Goal: Task Accomplishment & Management: Use online tool/utility

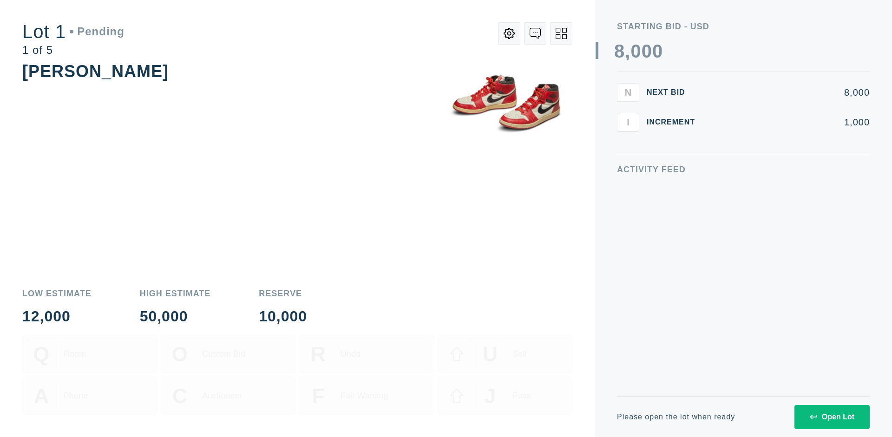
click at [831, 417] on div "Open Lot" at bounding box center [831, 417] width 45 height 8
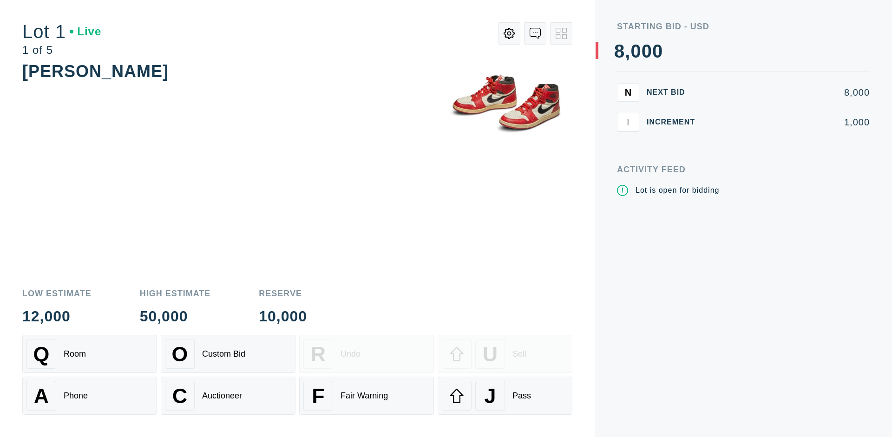
click at [505, 396] on div "J Pass" at bounding box center [505, 396] width 126 height 30
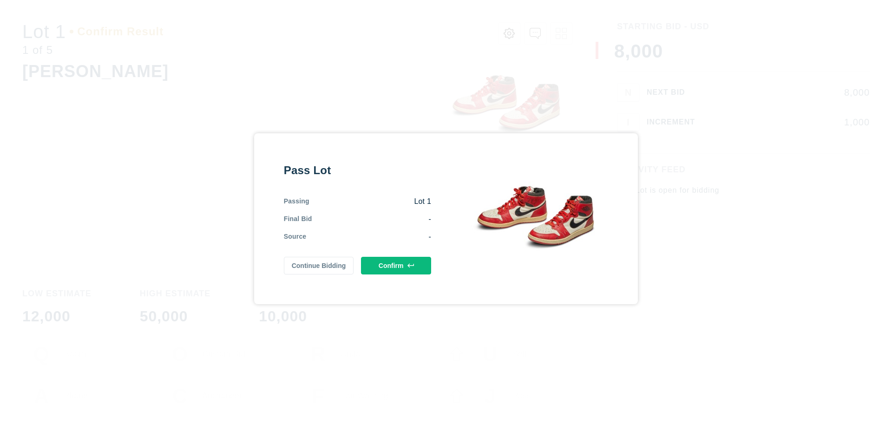
click at [396, 265] on button "Confirm" at bounding box center [396, 266] width 70 height 18
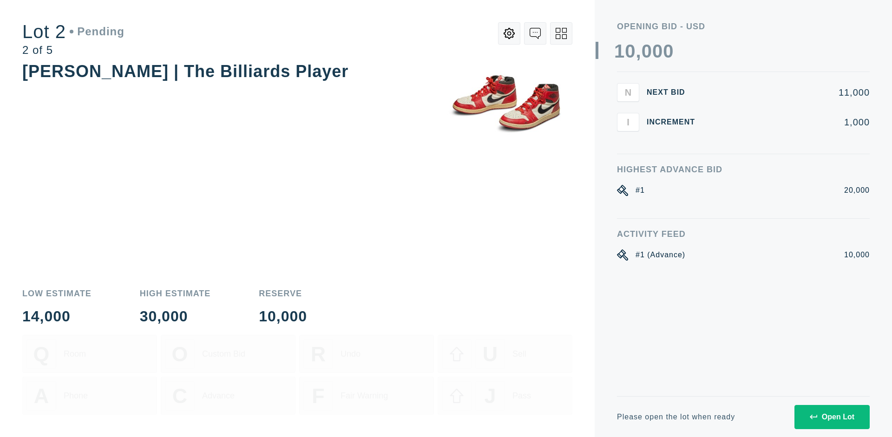
click at [831, 417] on div "Open Lot" at bounding box center [831, 417] width 45 height 8
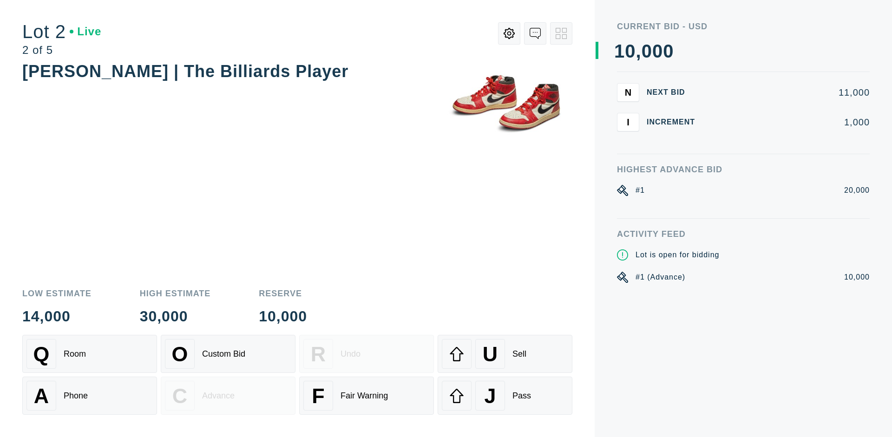
click at [505, 396] on div "J Pass" at bounding box center [505, 396] width 126 height 30
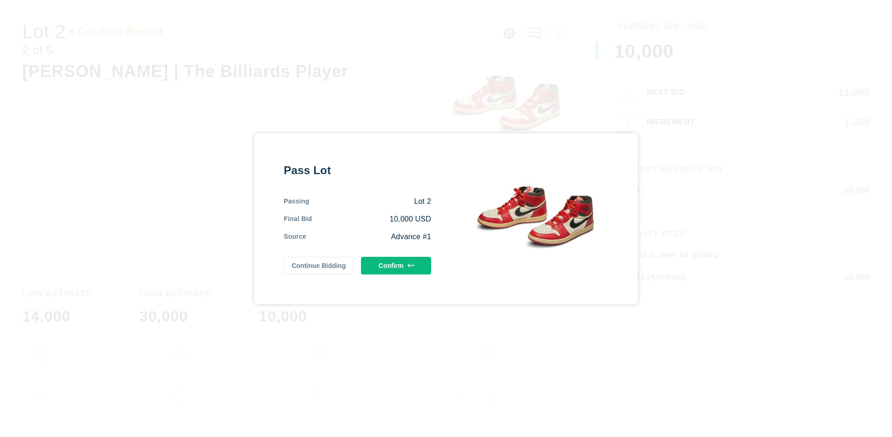
click at [396, 265] on button "Confirm" at bounding box center [396, 266] width 70 height 18
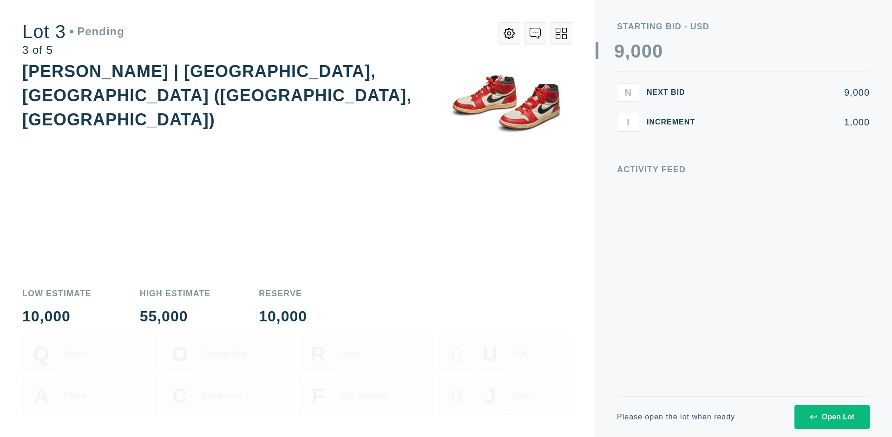
click at [831, 417] on div "Open Lot" at bounding box center [831, 417] width 45 height 8
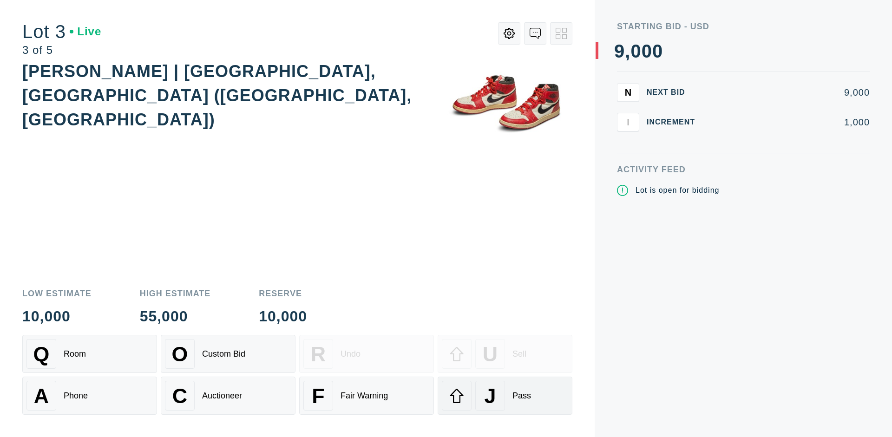
click at [505, 396] on div "J Pass" at bounding box center [505, 396] width 126 height 30
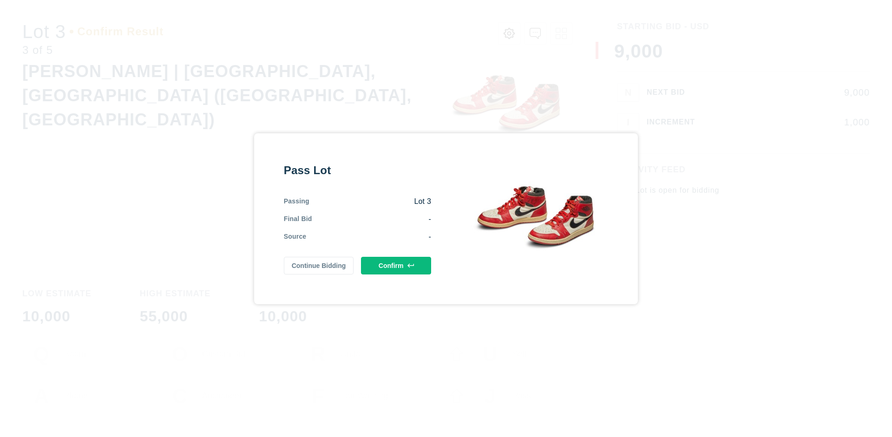
click at [396, 265] on button "Confirm" at bounding box center [396, 266] width 70 height 18
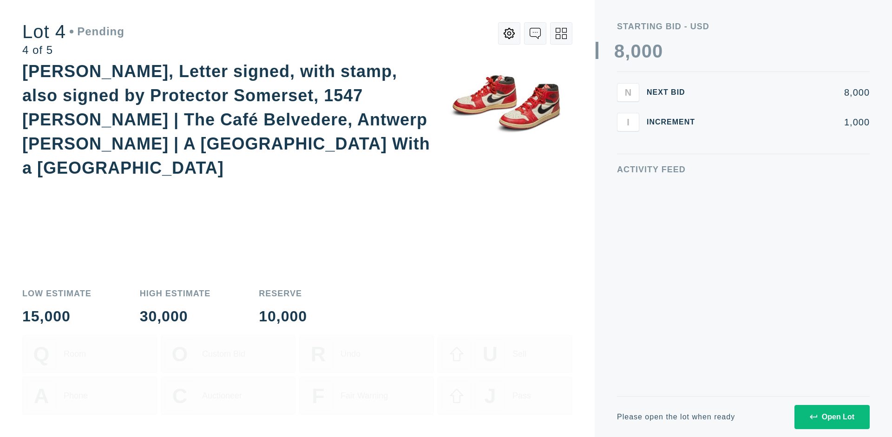
click at [561, 33] on icon at bounding box center [560, 33] width 11 height 11
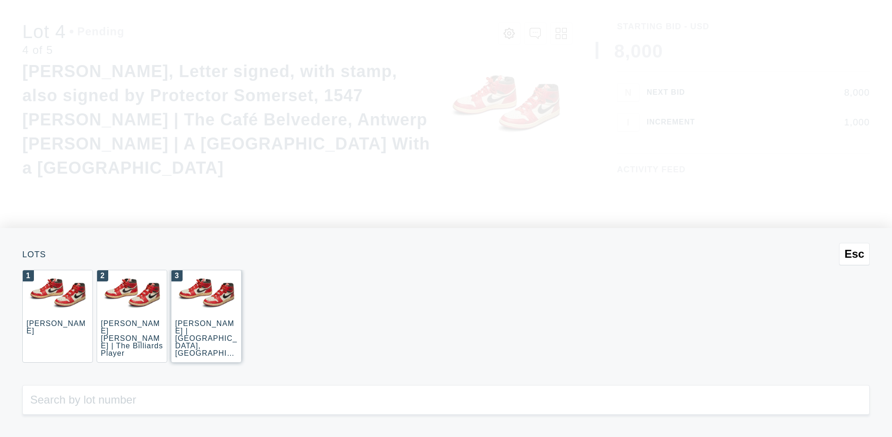
click at [206, 316] on div "3 JOAQUÍN SOROLLA | La Caleta, Málaga (La Caleta Beach, Málaga)" at bounding box center [206, 316] width 71 height 93
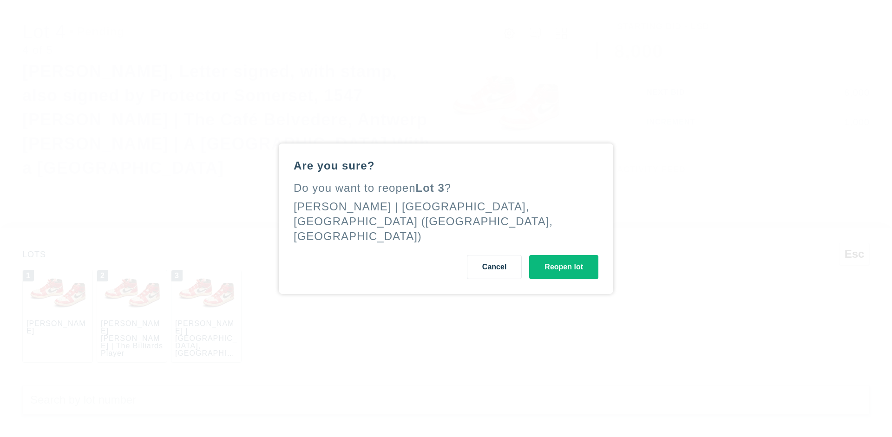
click at [563, 259] on button "Reopen lot" at bounding box center [563, 267] width 69 height 24
